Goal: Navigation & Orientation: Find specific page/section

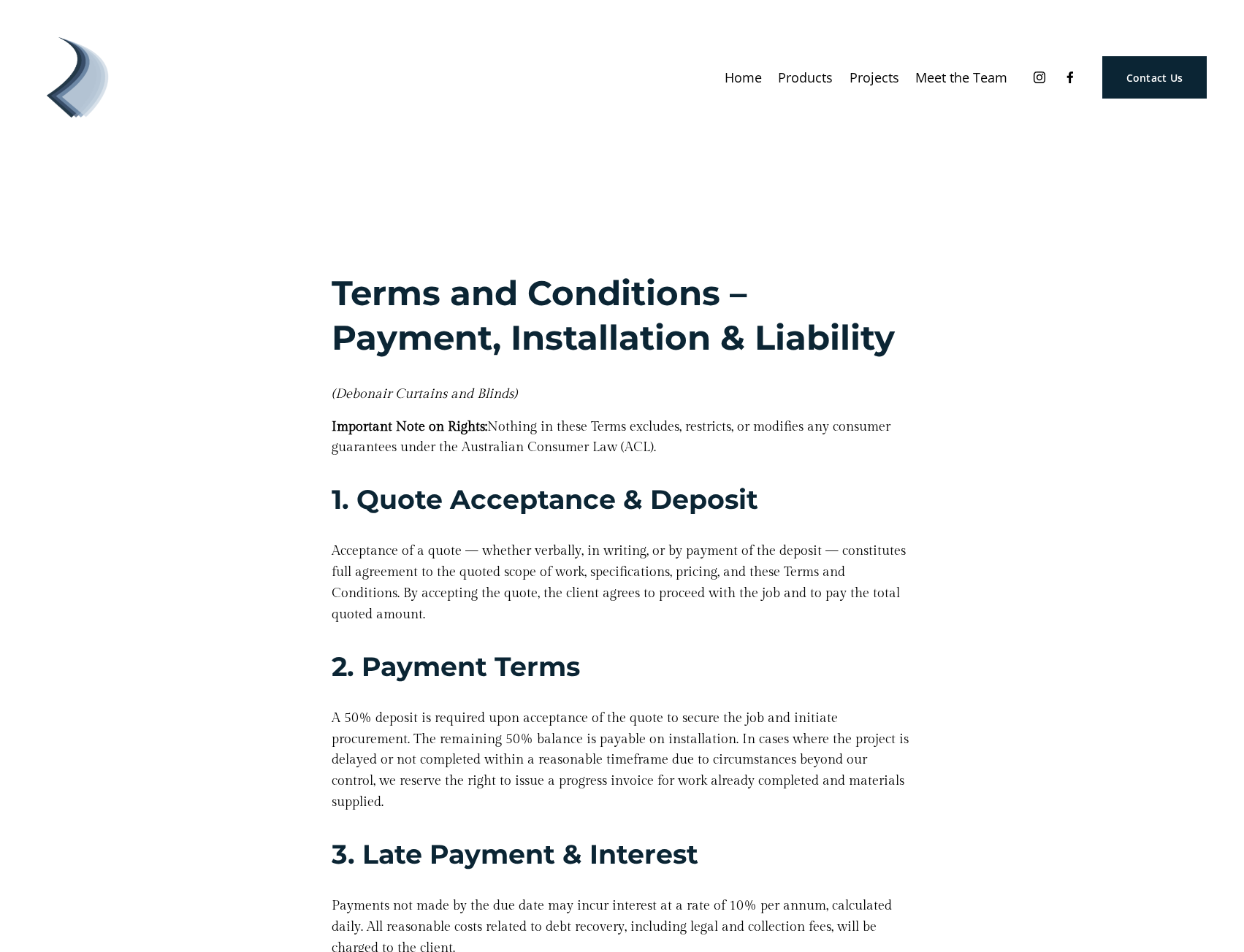
click at [745, 81] on link "Home" at bounding box center [743, 77] width 37 height 26
click at [66, 88] on img at bounding box center [77, 77] width 81 height 81
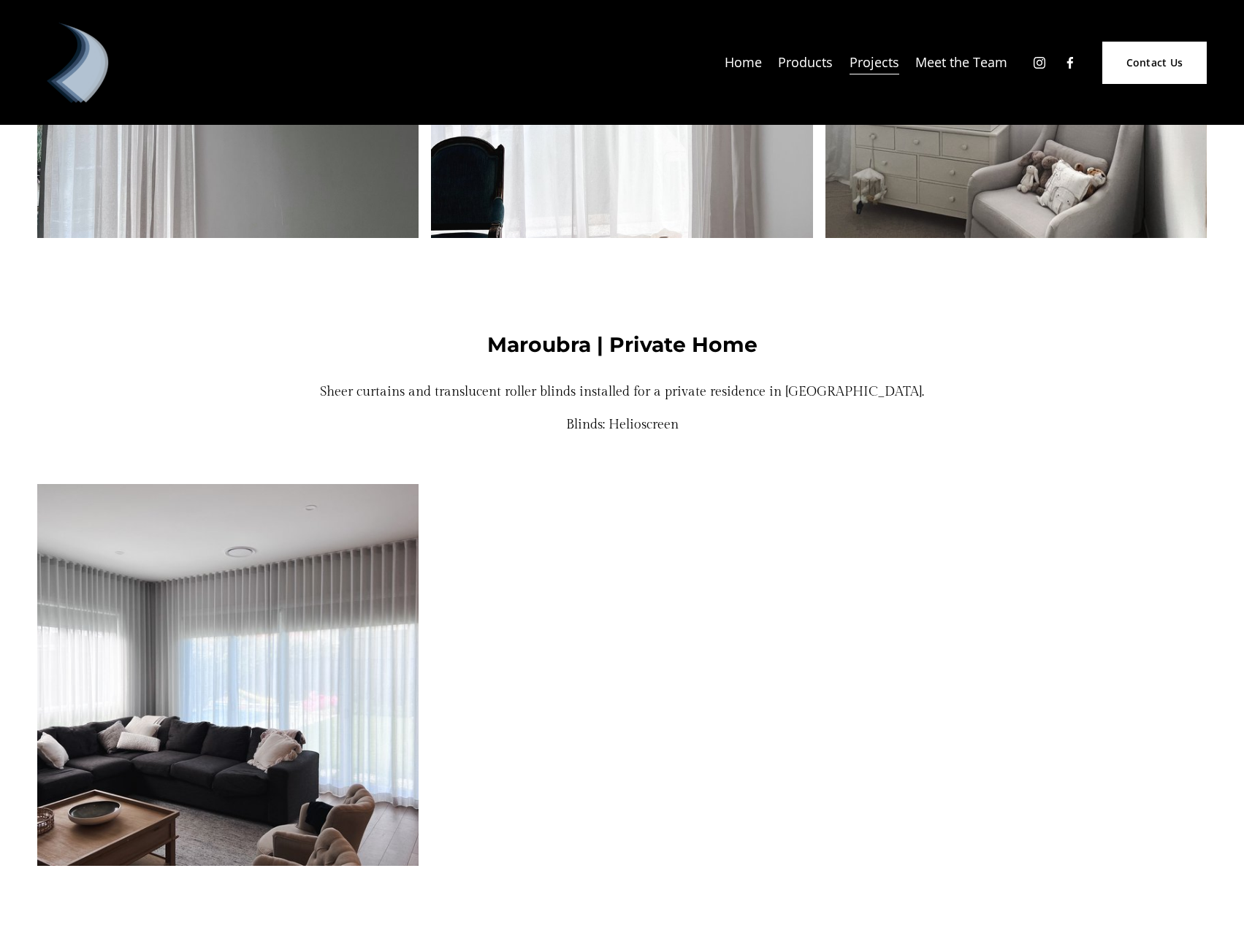
scroll to position [3505, 0]
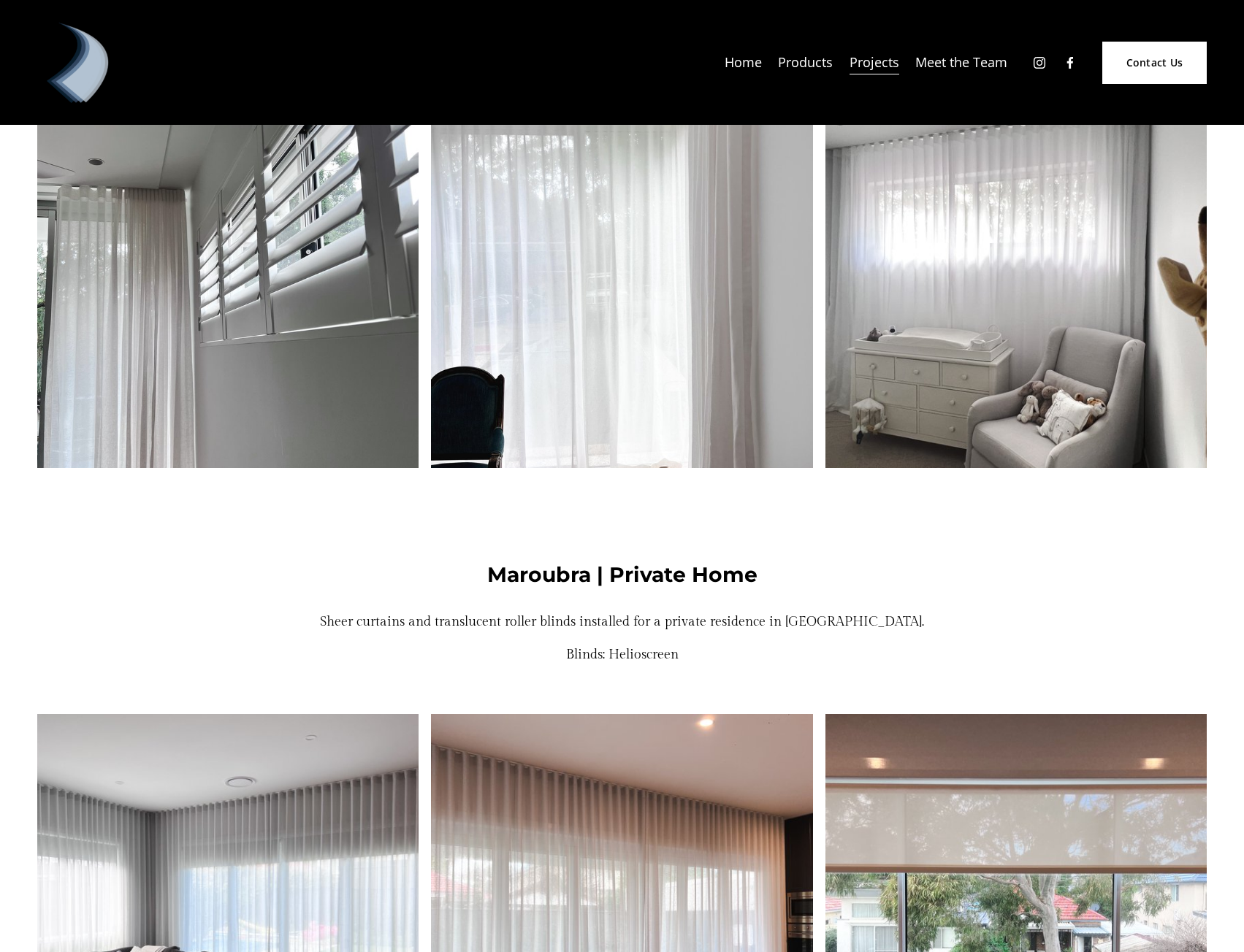
click at [1032, 63] on icon "Instagram" at bounding box center [1039, 62] width 14 height 14
